Goal: Task Accomplishment & Management: Manage account settings

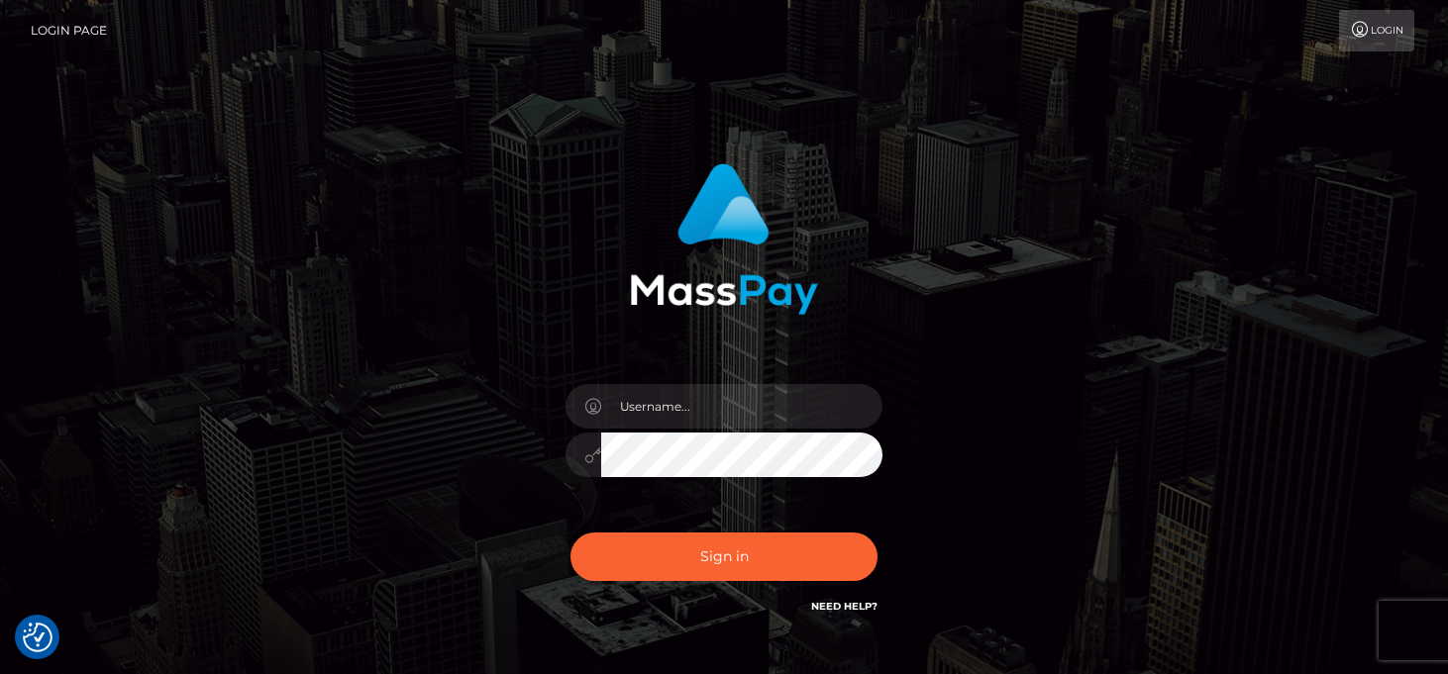
click at [667, 382] on div at bounding box center [724, 444] width 347 height 151
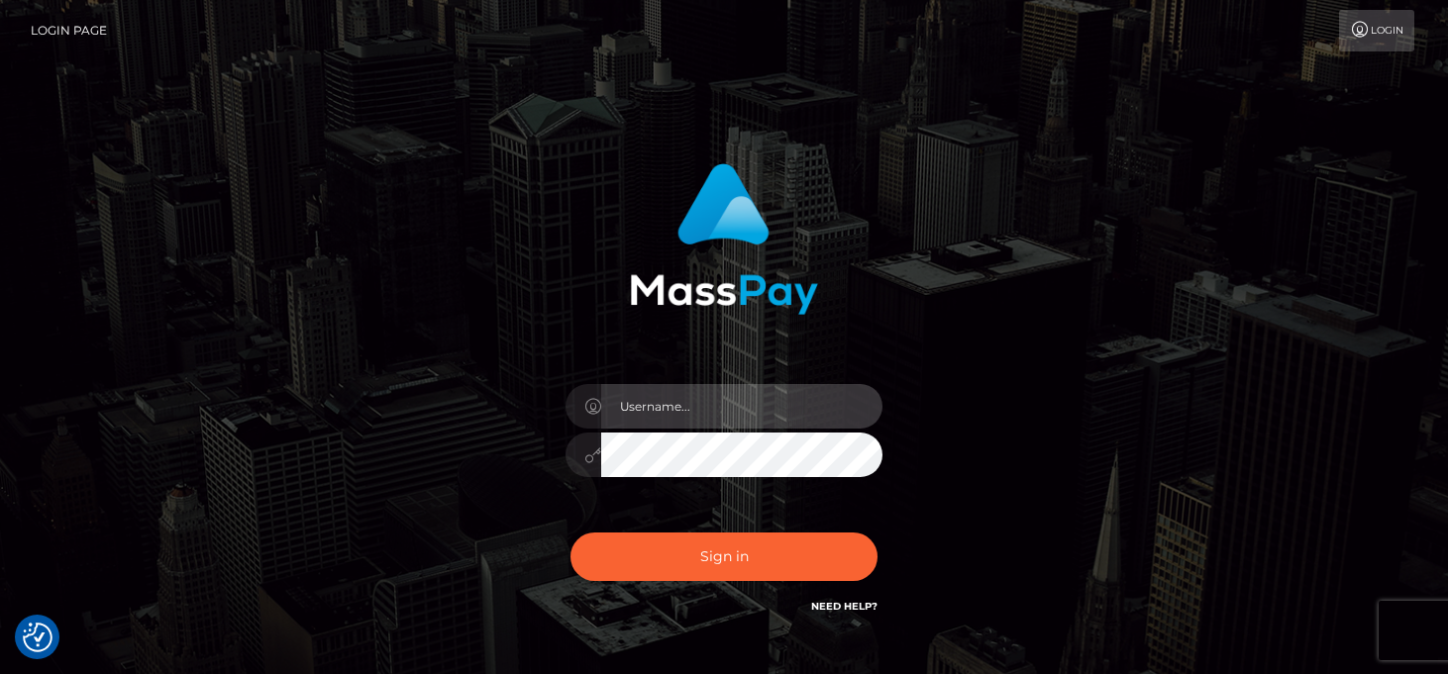
click at [660, 408] on input "text" at bounding box center [741, 406] width 281 height 45
type input "matias.tilia"
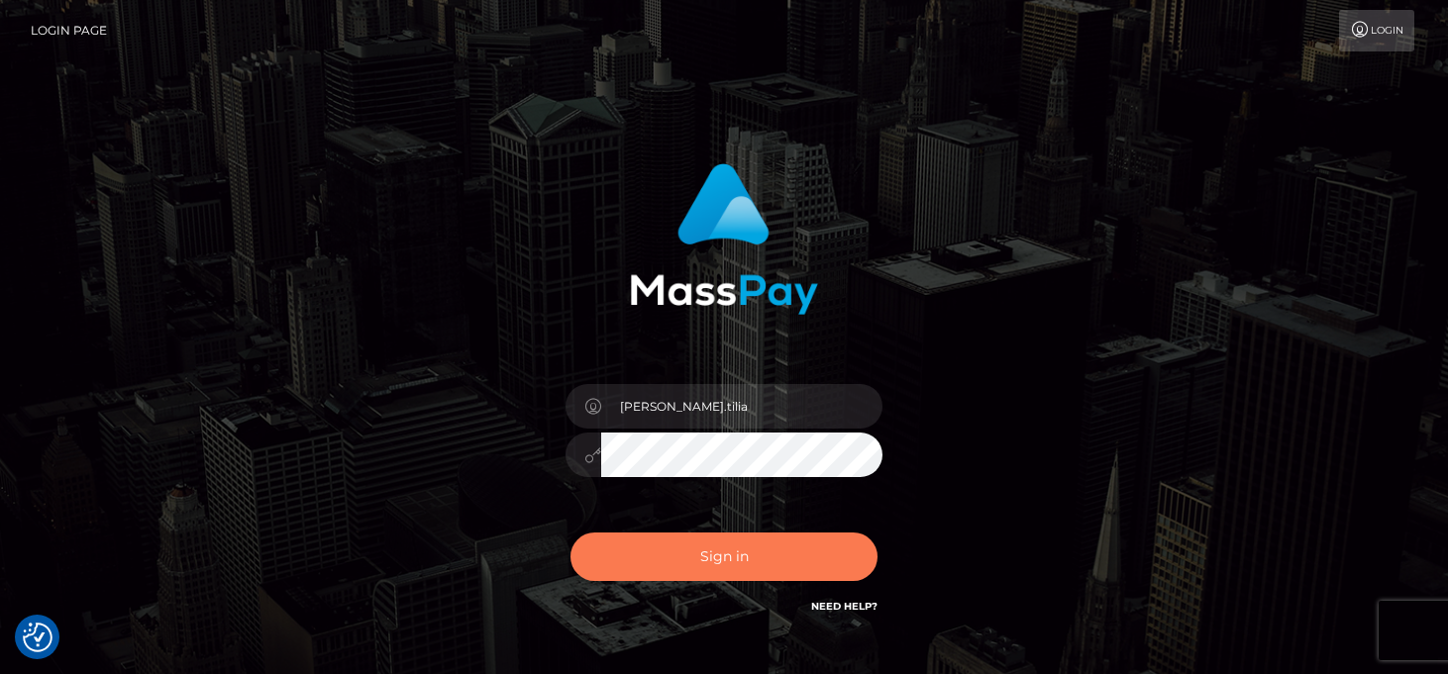
click at [706, 553] on button "Sign in" at bounding box center [723, 557] width 307 height 49
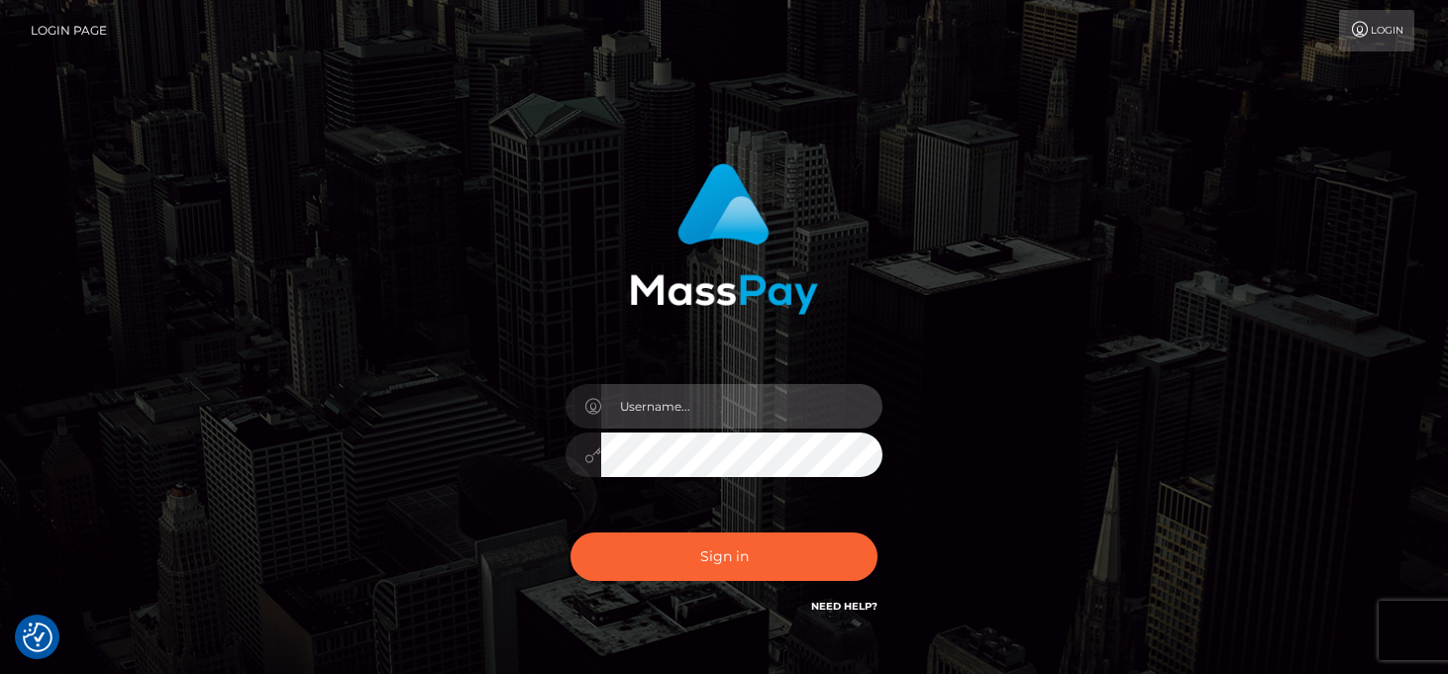
click at [655, 417] on input "text" at bounding box center [741, 406] width 281 height 45
type input "matias.tilia"
click at [641, 424] on input "matias.tilia" at bounding box center [741, 406] width 281 height 45
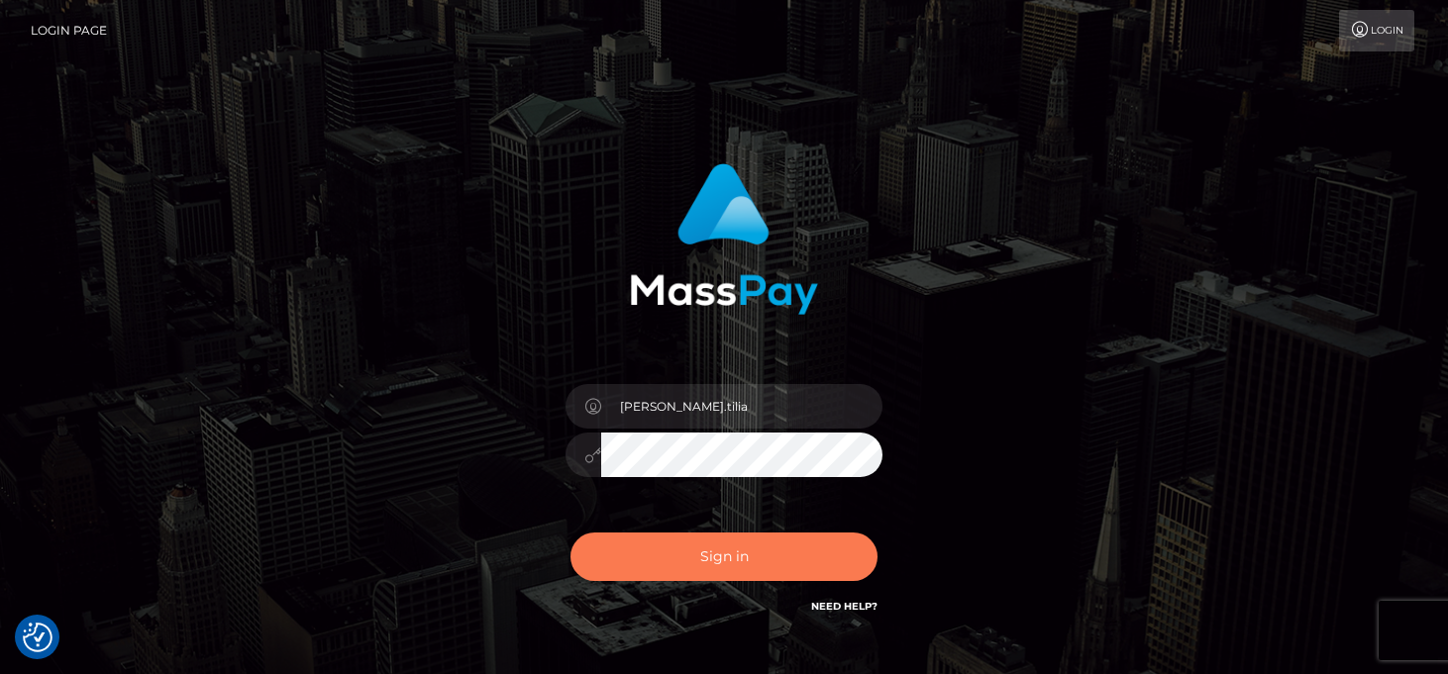
click at [689, 544] on button "Sign in" at bounding box center [723, 557] width 307 height 49
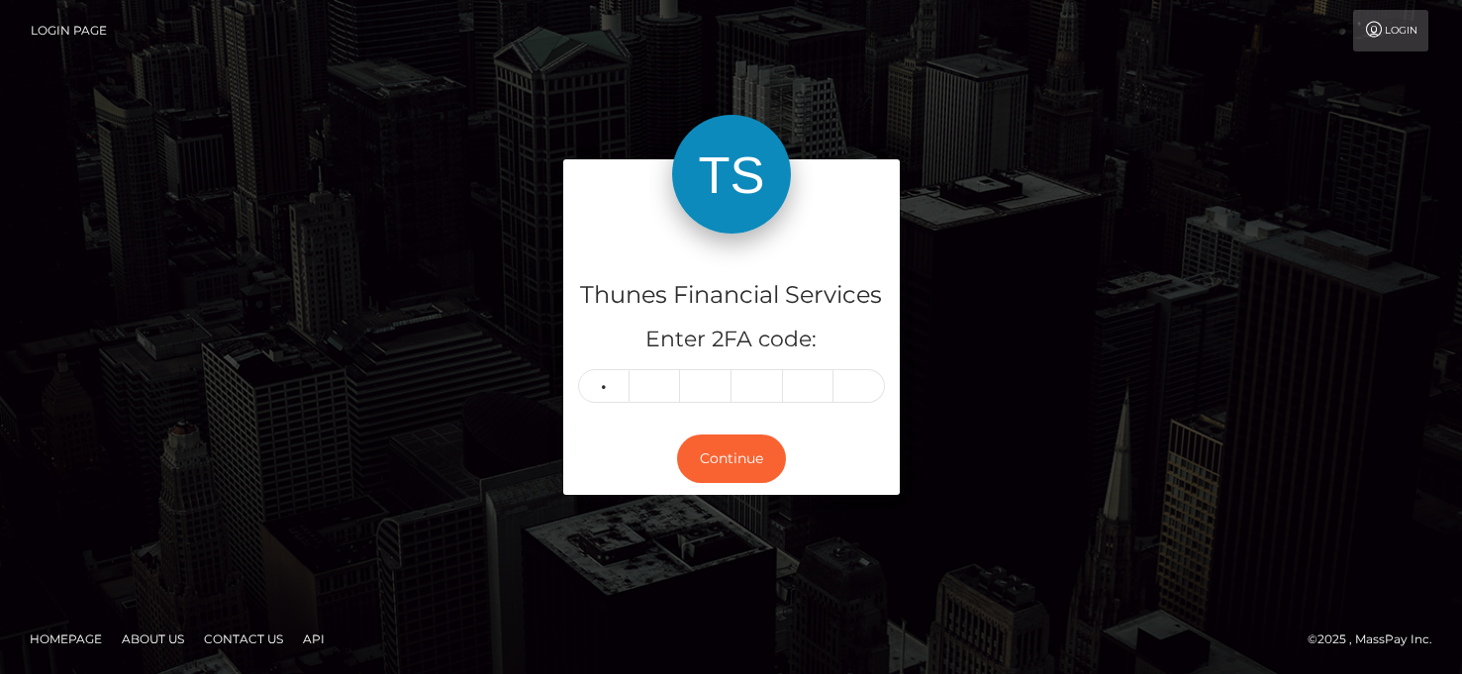
type input "0"
type input "4"
type input "1"
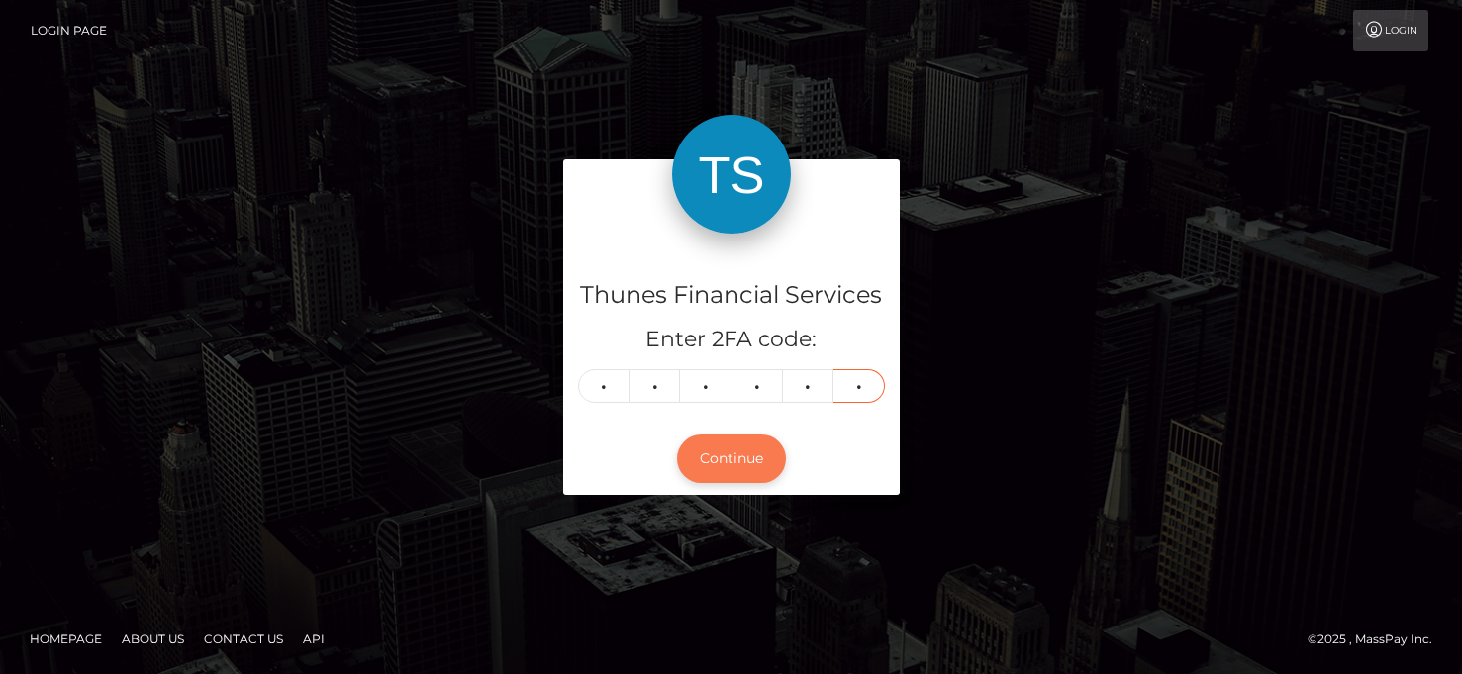
type input "8"
click at [730, 456] on button "Continue" at bounding box center [731, 459] width 109 height 49
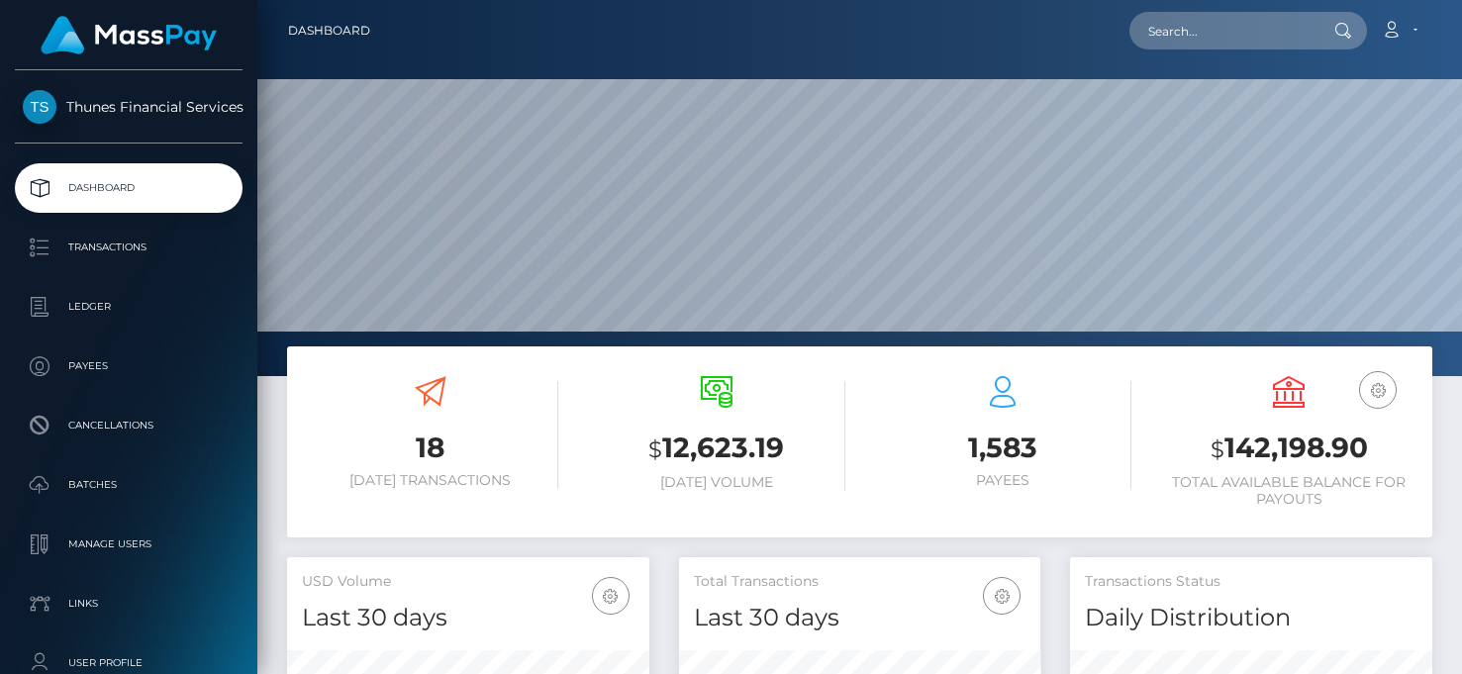
scroll to position [352, 361]
